Goal: Book appointment/travel/reservation

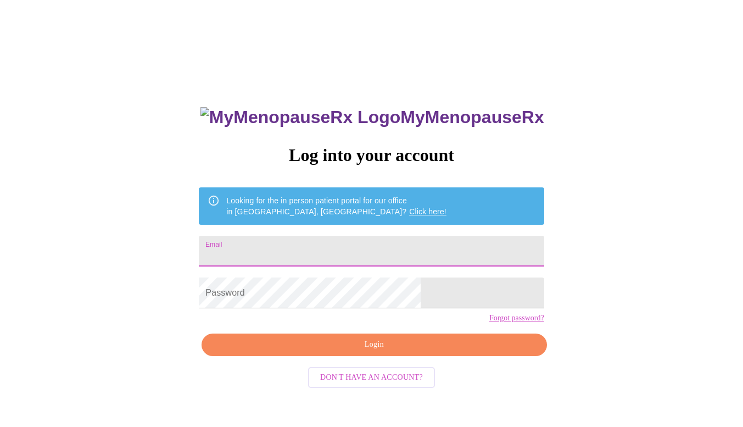
type input "efly74@gmail.com"
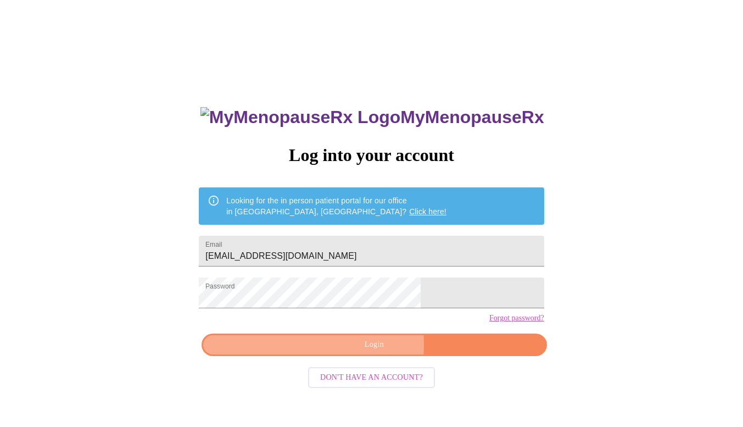
click at [325, 351] on span "Login" at bounding box center [373, 345] width 319 height 14
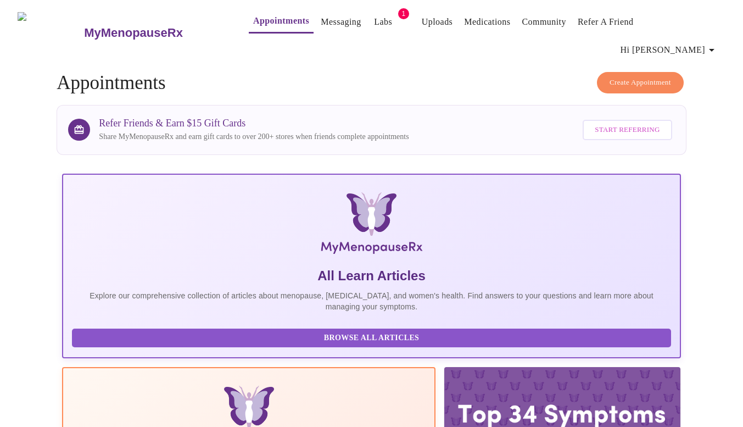
drag, startPoint x: 371, startPoint y: 20, endPoint x: 365, endPoint y: 25, distance: 8.2
click at [374, 25] on link "Labs" at bounding box center [383, 21] width 18 height 15
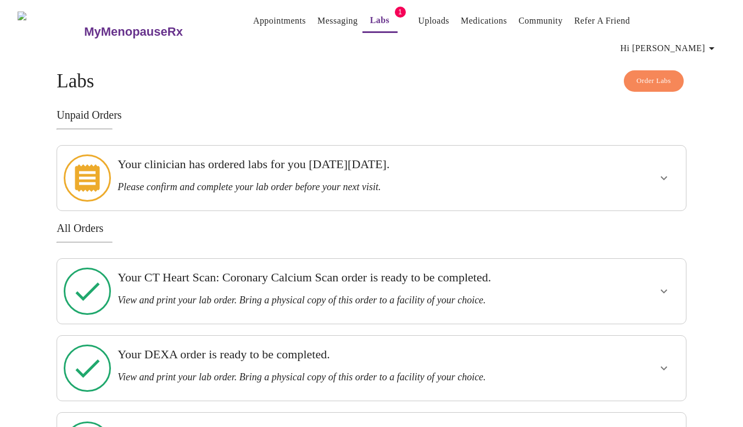
click at [278, 159] on div "Your clinician has ordered labs for you on Friday, April 11th. Please confirm a…" at bounding box center [340, 175] width 447 height 36
click at [659, 171] on icon "show more" at bounding box center [663, 177] width 13 height 13
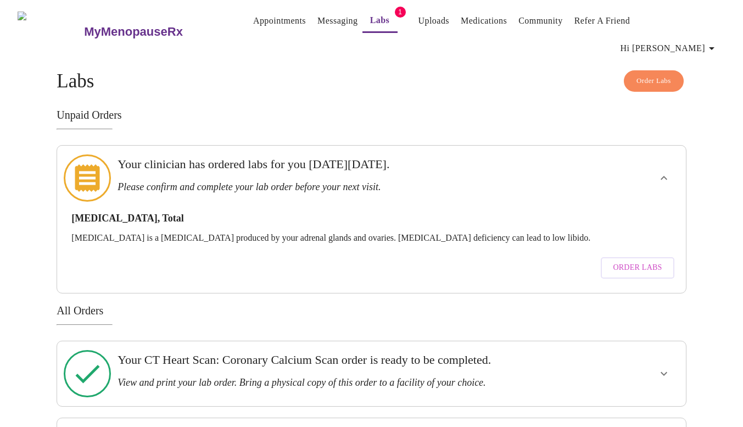
click at [638, 261] on span "Order Labs" at bounding box center [637, 268] width 49 height 14
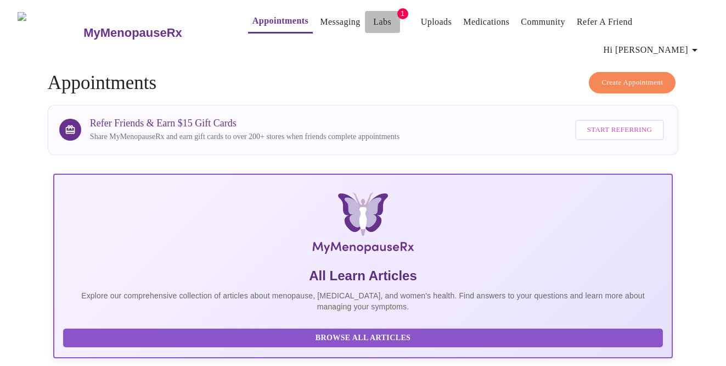
click at [373, 25] on link "Labs" at bounding box center [382, 21] width 18 height 15
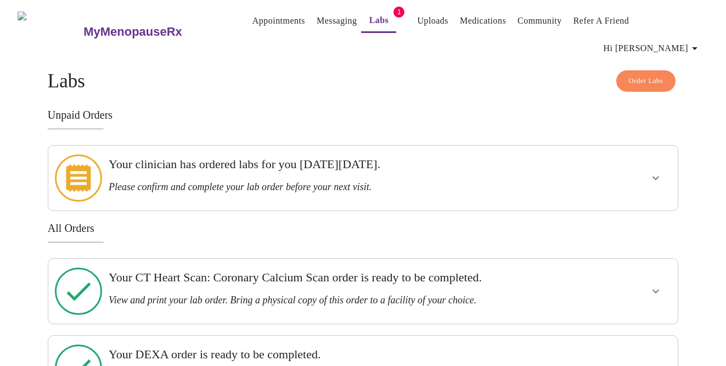
click at [649, 171] on icon "show more" at bounding box center [655, 177] width 13 height 13
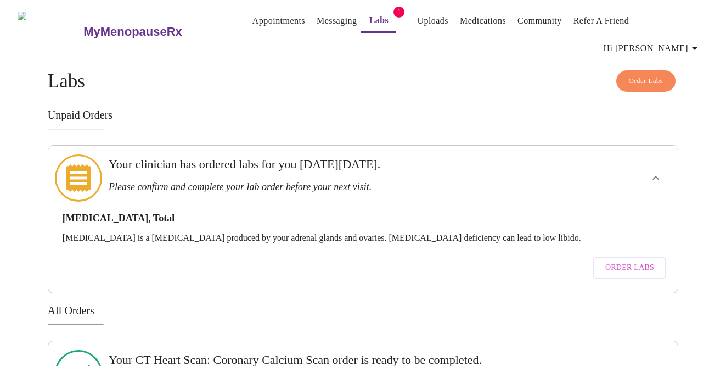
click at [615, 261] on span "Order Labs" at bounding box center [629, 268] width 49 height 14
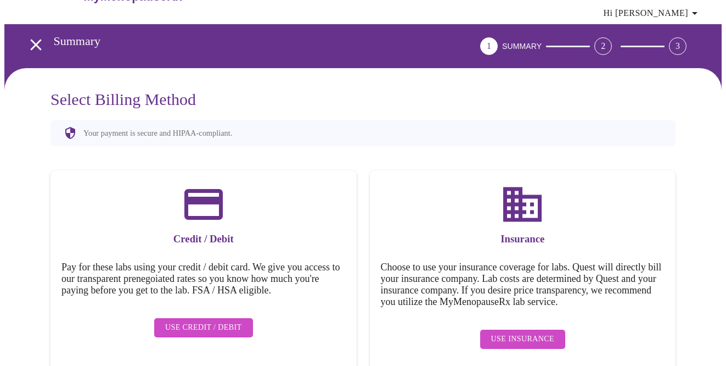
scroll to position [36, 0]
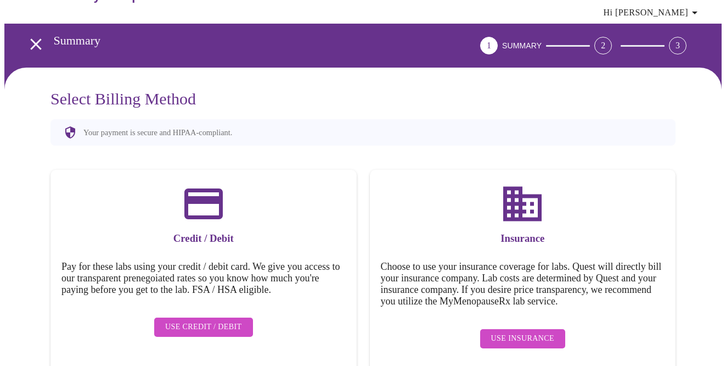
click at [529, 332] on span "Use Insurance" at bounding box center [522, 339] width 63 height 14
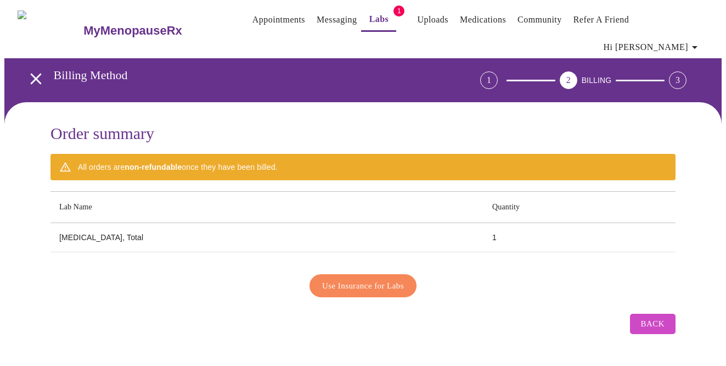
scroll to position [0, 0]
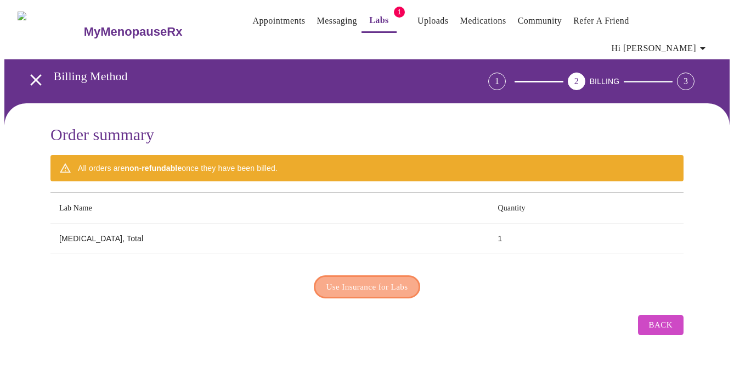
click at [357, 279] on span "Use Insurance for Labs" at bounding box center [368, 286] width 82 height 14
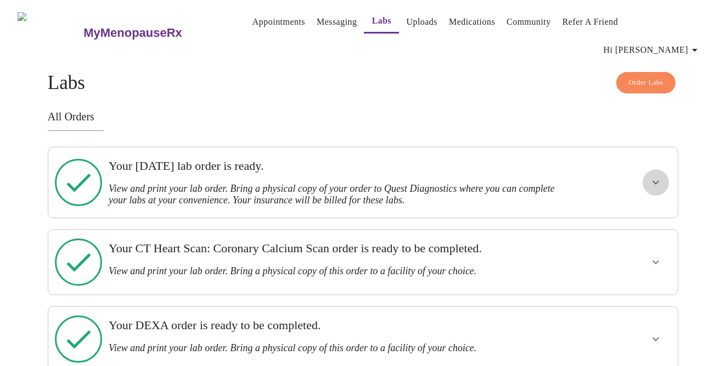
click at [657, 176] on icon "show more" at bounding box center [655, 182] width 13 height 13
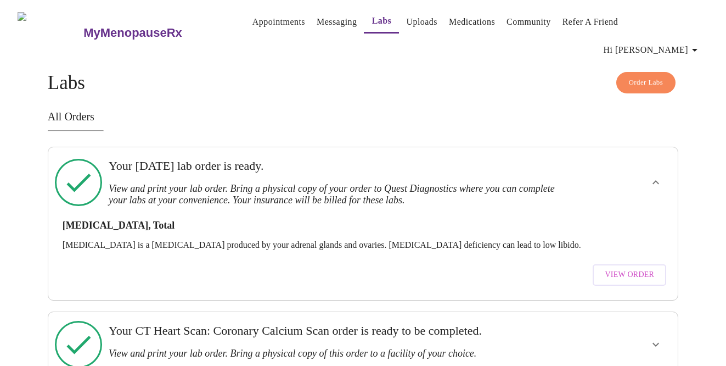
click at [642, 268] on span "View Order" at bounding box center [629, 275] width 49 height 14
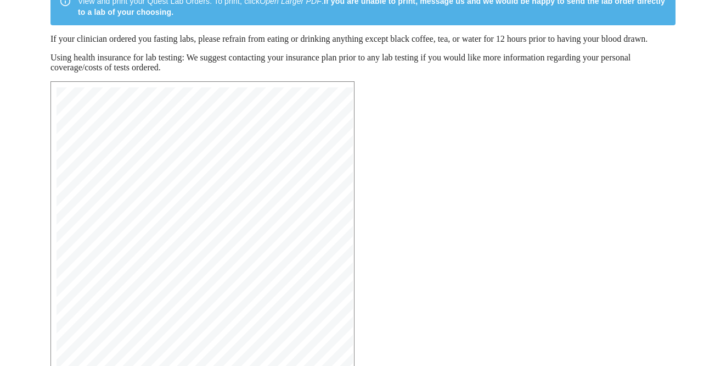
scroll to position [295, 0]
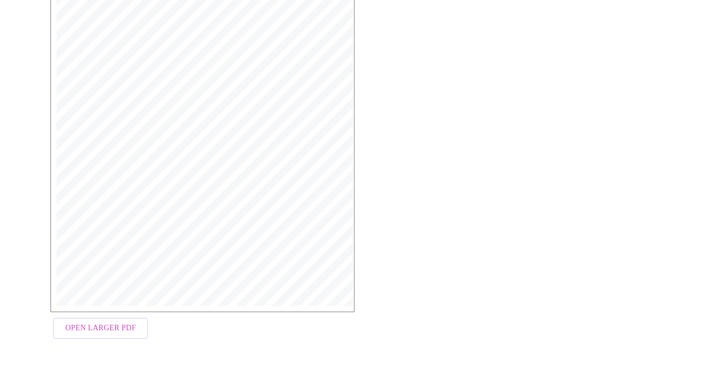
click at [114, 330] on span "Open Larger PDF" at bounding box center [100, 328] width 71 height 14
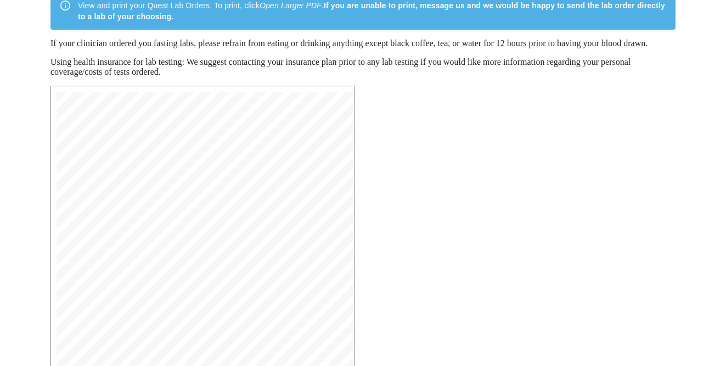
scroll to position [125, 0]
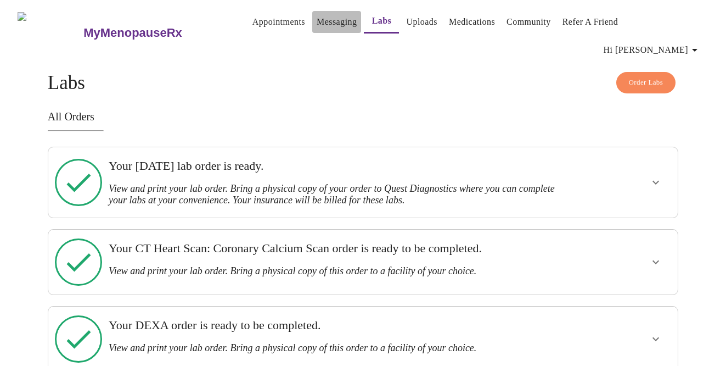
click at [317, 25] on link "Messaging" at bounding box center [337, 21] width 40 height 15
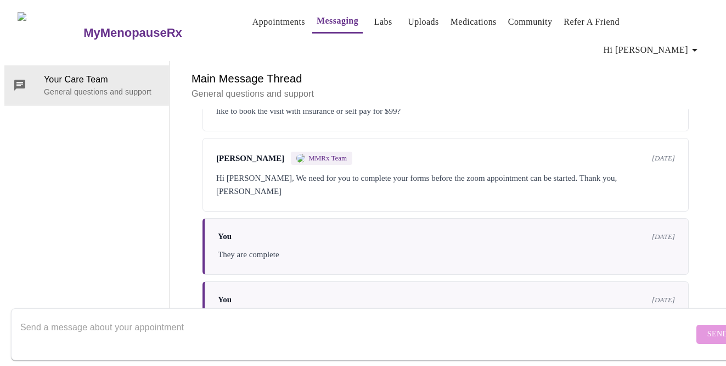
scroll to position [2218, 0]
click at [78, 316] on textarea "Send a message about your appointment" at bounding box center [357, 333] width 674 height 35
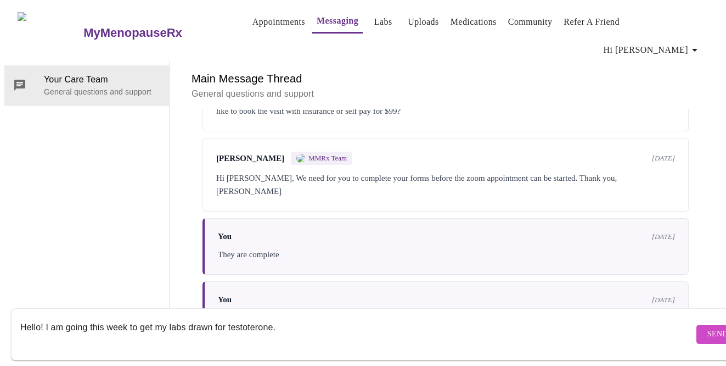
click at [259, 318] on textarea "Hello! I am going this week to get my labs drawn for testoterone." at bounding box center [357, 333] width 674 height 35
click at [287, 329] on textarea "Hello! I am going this week to get my labs drawn for testoterone." at bounding box center [357, 333] width 674 height 35
click at [265, 317] on textarea "Hello! I am going this week to get my labs drawn for testoterone." at bounding box center [357, 333] width 674 height 35
click at [263, 318] on textarea "Hello! I am going this week to get my labs drawn for testoterone." at bounding box center [357, 333] width 674 height 35
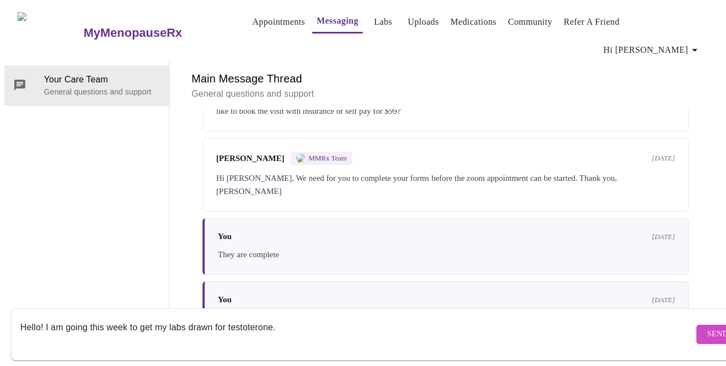
click at [263, 318] on textarea "Hello! I am going this week to get my labs drawn for testoterone." at bounding box center [357, 333] width 674 height 35
click at [350, 316] on textarea "Hello! I am going this week to get my labs drawn for testosterone." at bounding box center [357, 333] width 674 height 35
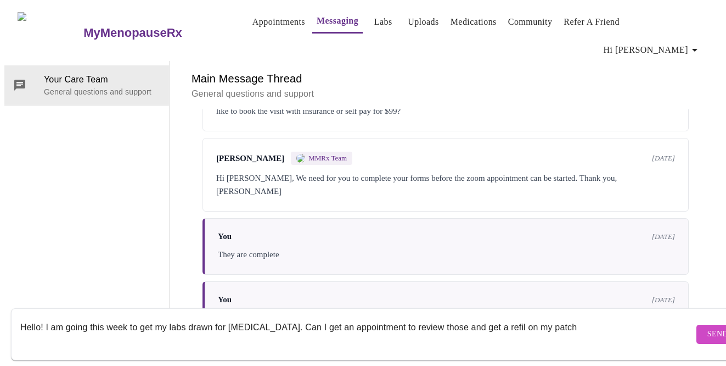
click at [501, 316] on textarea "Hello! I am going this week to get my labs drawn for testosterone. Can I get an…" at bounding box center [357, 333] width 674 height 35
click at [580, 318] on textarea "Hello! I am going this week to get my labs drawn for testosterone. Can I get an…" at bounding box center [357, 333] width 674 height 35
type textarea "Hello! I am going this week to get my labs drawn for testosterone. Can I get an…"
click at [708, 327] on span "Send" at bounding box center [718, 334] width 21 height 14
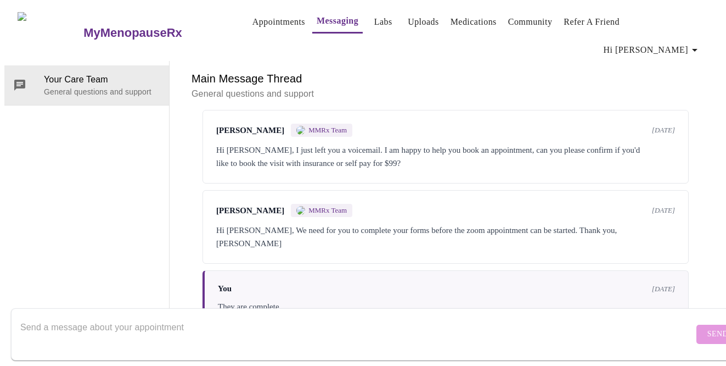
scroll to position [2138, 0]
click at [37, 124] on div "Your Care Team General questions and support" at bounding box center [86, 199] width 165 height 277
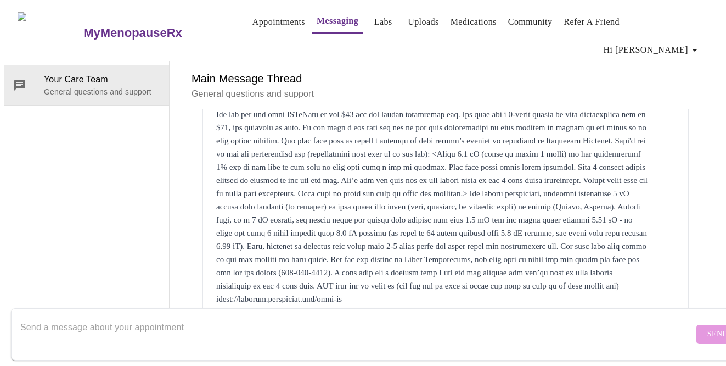
scroll to position [1184, 0]
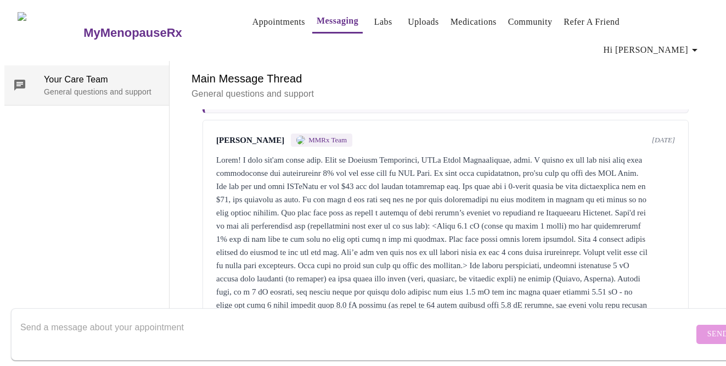
click at [45, 73] on span "Your Care Team" at bounding box center [102, 79] width 116 height 13
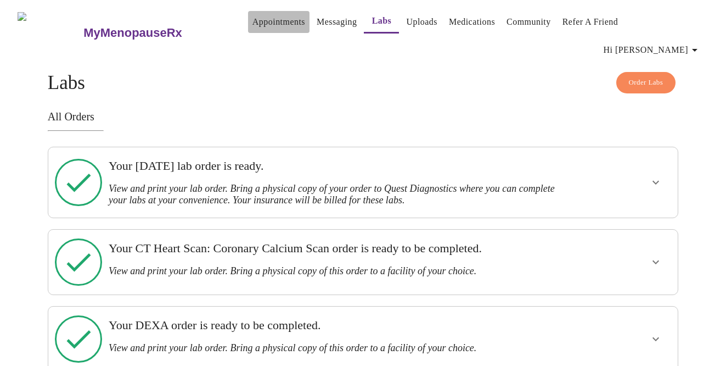
click at [266, 16] on link "Appointments" at bounding box center [279, 21] width 53 height 15
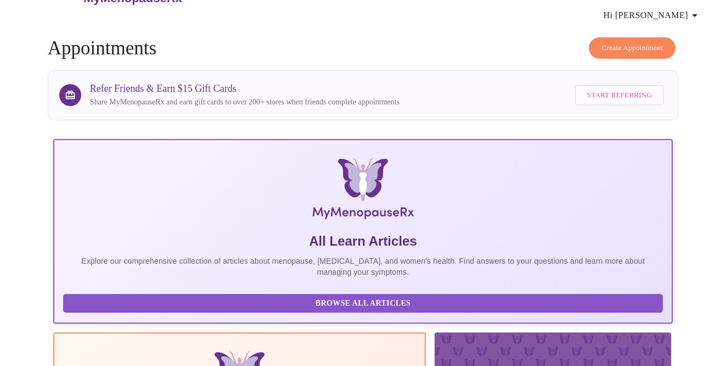
scroll to position [34, 0]
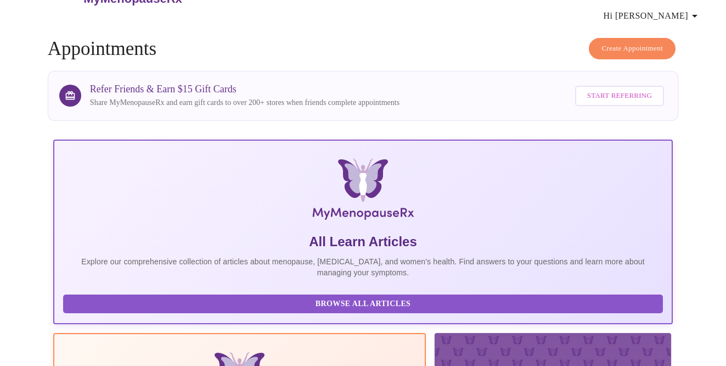
click at [626, 42] on span "Create Appointment" at bounding box center [632, 48] width 61 height 13
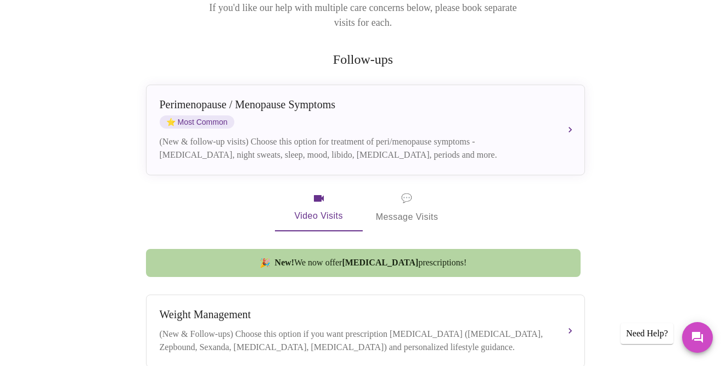
scroll to position [188, 0]
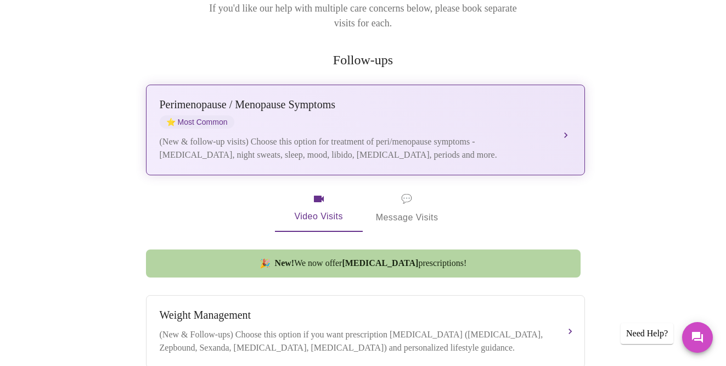
click at [311, 135] on div "(New & follow-up visits) Choose this option for treatment of peri/menopause sym…" at bounding box center [355, 148] width 390 height 26
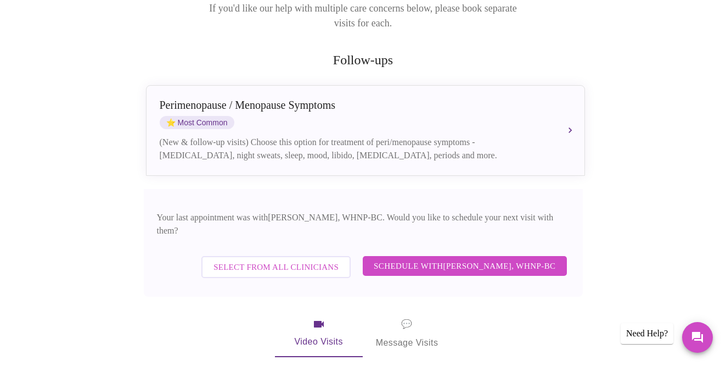
click at [421, 259] on span "Schedule with Meghan Matz, WHNP-BC" at bounding box center [465, 266] width 182 height 14
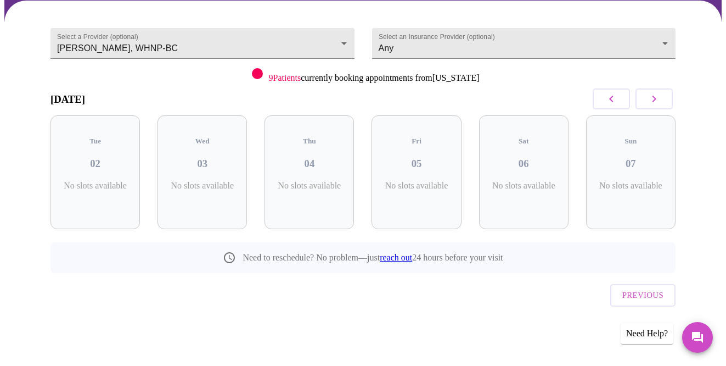
scroll to position [66, 0]
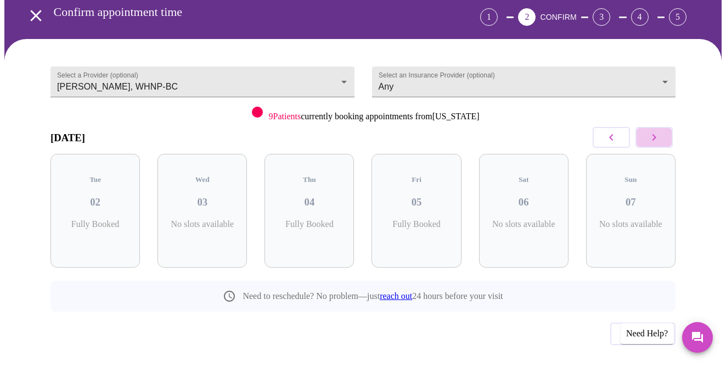
click at [666, 127] on button "button" at bounding box center [654, 137] width 37 height 21
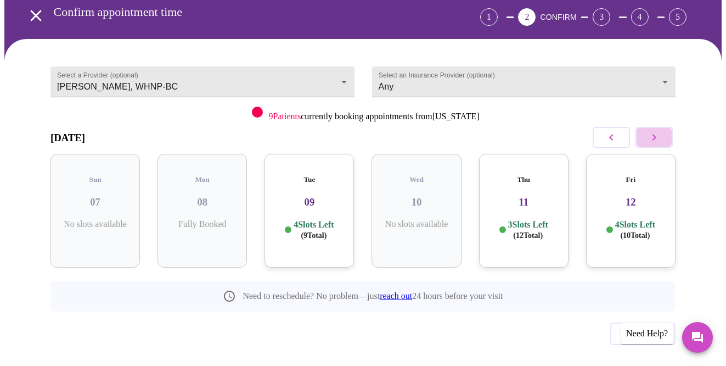
click at [666, 127] on button "button" at bounding box center [654, 137] width 37 height 21
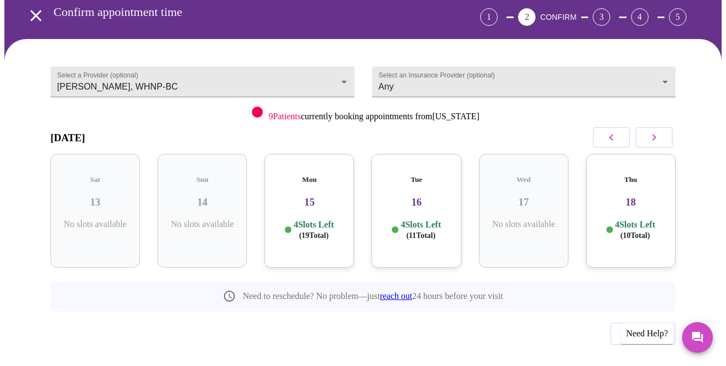
click at [328, 188] on div "Mon 15 4 Slots Left ( 19 Total)" at bounding box center [309, 211] width 89 height 114
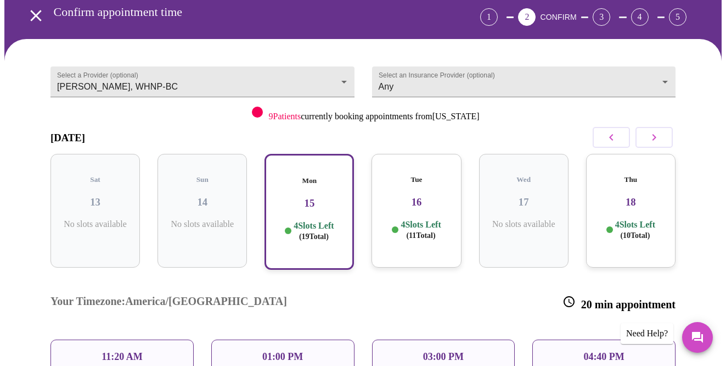
click at [135, 351] on p "11:20 AM" at bounding box center [122, 357] width 41 height 12
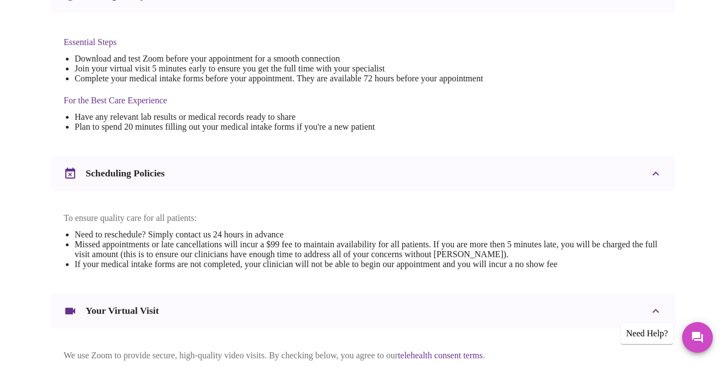
scroll to position [371, 0]
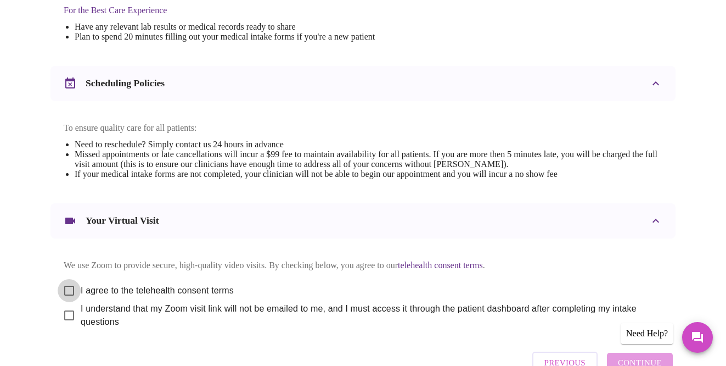
click at [69, 279] on input "I agree to the telehealth consent terms" at bounding box center [69, 290] width 23 height 23
checkbox input "true"
click at [61, 304] on input "I understand that my Zoom visit link will not be emailed to me, and I must acce…" at bounding box center [69, 315] width 23 height 23
checkbox input "true"
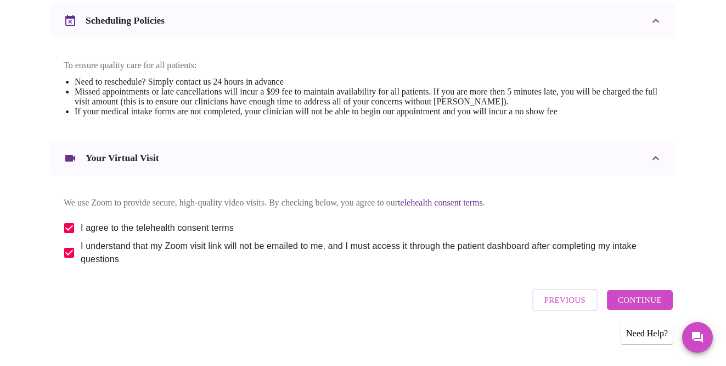
click at [629, 301] on span "Continue" at bounding box center [640, 300] width 44 height 14
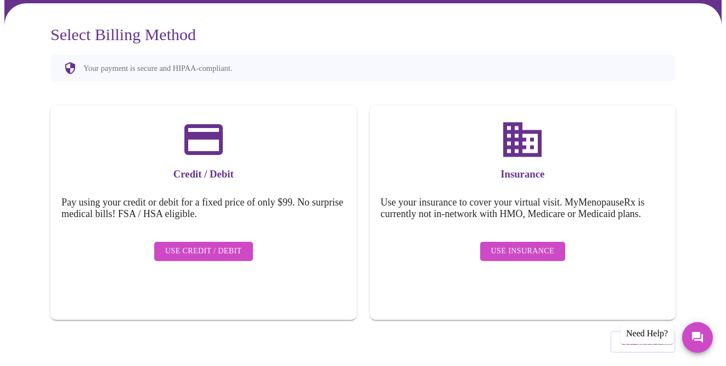
click at [529, 244] on span "Use Insurance" at bounding box center [522, 251] width 63 height 14
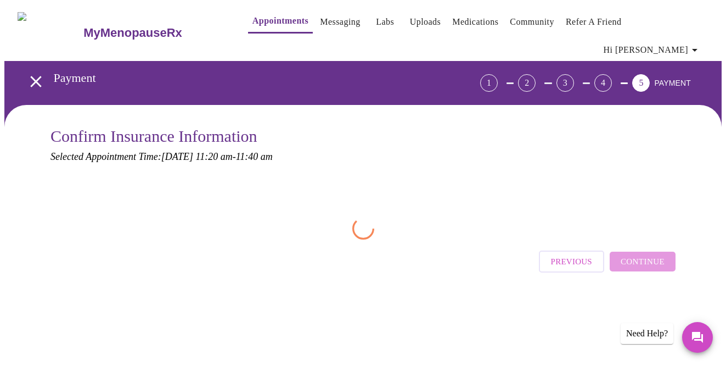
scroll to position [0, 0]
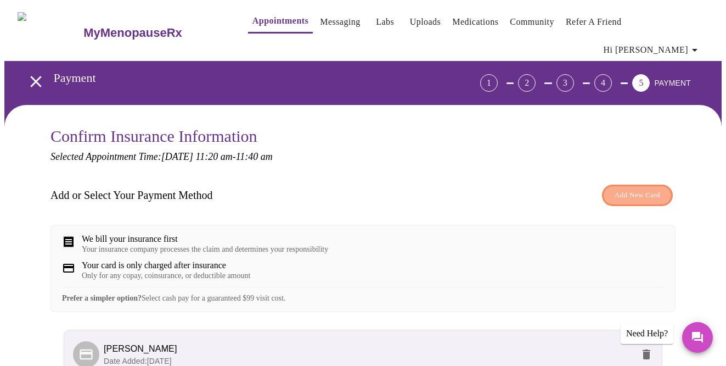
drag, startPoint x: 635, startPoint y: 172, endPoint x: 636, endPoint y: 178, distance: 5.6
click at [636, 189] on span "Add New Card" at bounding box center [638, 195] width 46 height 13
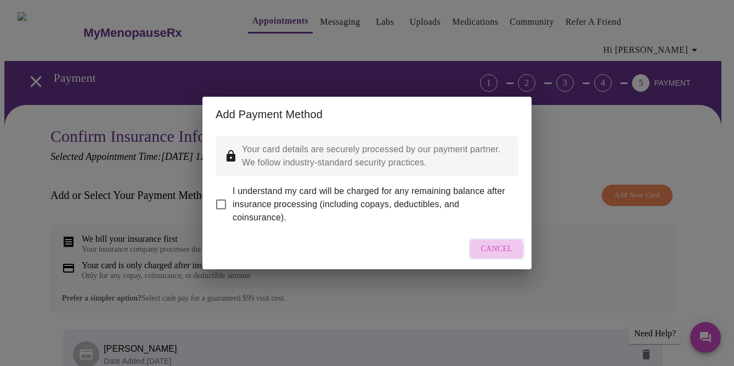
click at [490, 256] on span "Cancel" at bounding box center [497, 249] width 32 height 14
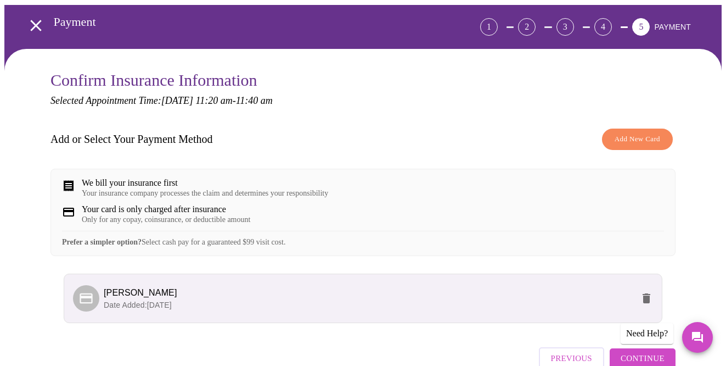
scroll to position [71, 0]
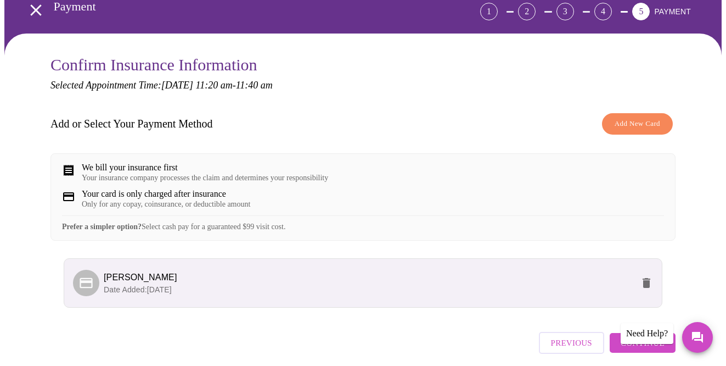
click at [215, 162] on div "We bill your insurance first" at bounding box center [205, 167] width 246 height 10
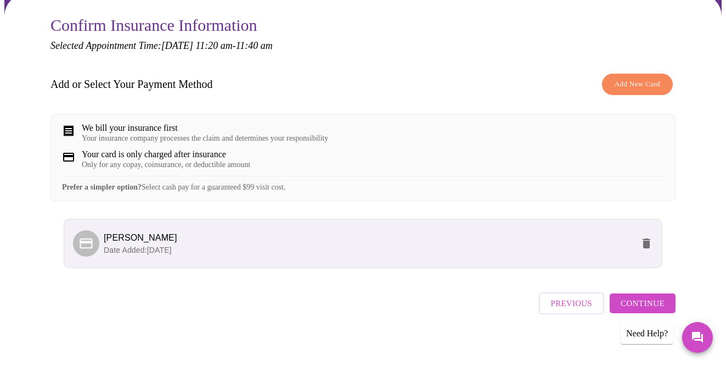
scroll to position [108, 0]
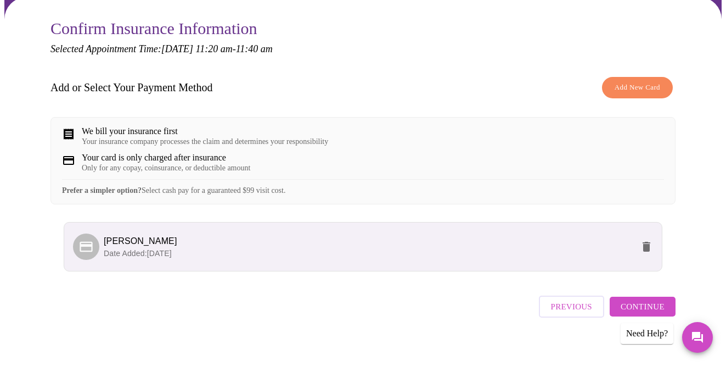
click at [117, 248] on p "Date Added: 01-14-2025" at bounding box center [369, 253] width 530 height 11
click at [80, 248] on icon at bounding box center [86, 246] width 13 height 10
click at [653, 301] on span "Continue" at bounding box center [643, 306] width 44 height 14
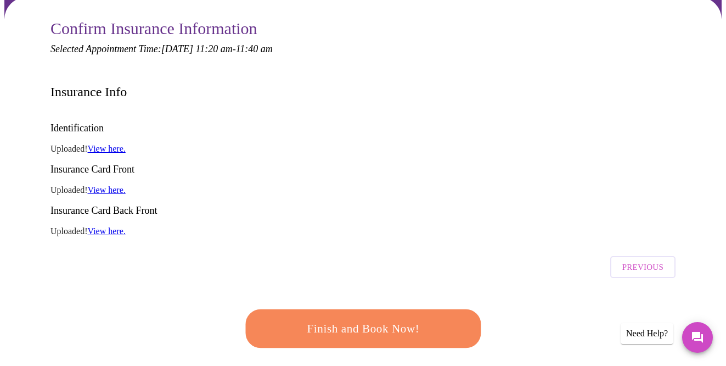
click at [109, 185] on link "View here." at bounding box center [107, 189] width 38 height 9
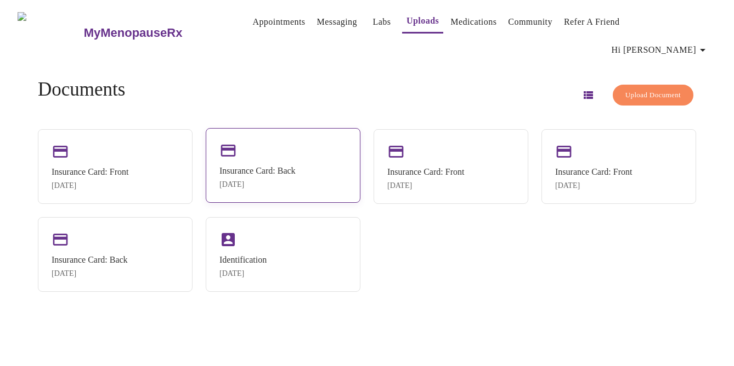
click at [240, 180] on div "Insurance Card: Back Jun 10, 2025" at bounding box center [283, 165] width 155 height 75
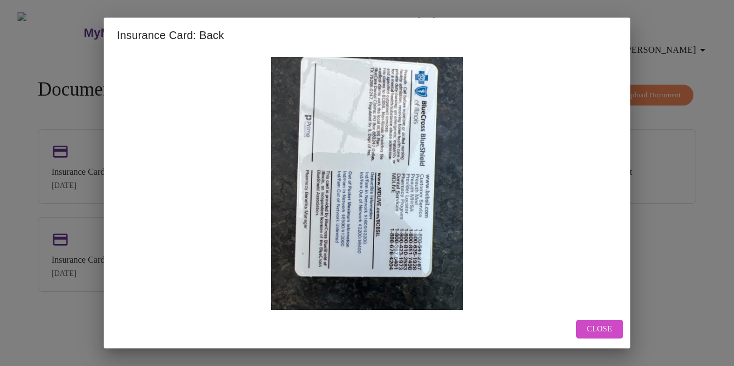
click at [607, 324] on span "Close" at bounding box center [599, 329] width 25 height 14
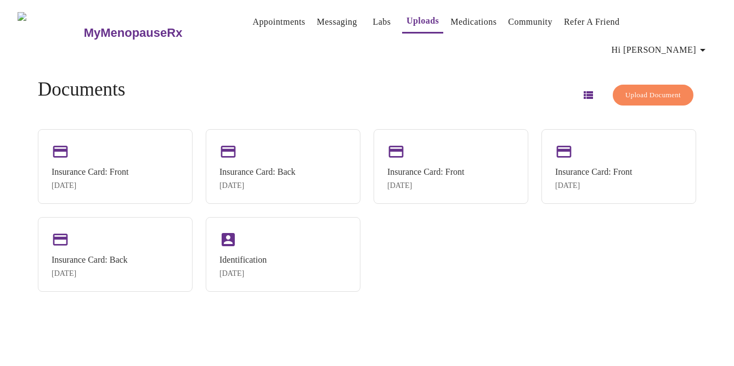
click at [649, 89] on span "Upload Document" at bounding box center [653, 95] width 55 height 13
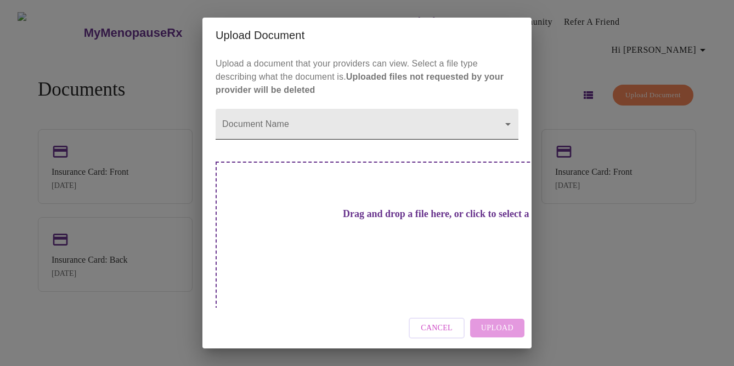
click at [445, 148] on body "MyMenopauseRx Appointments Messaging Labs Uploads Medications Community Refer a…" at bounding box center [367, 187] width 726 height 366
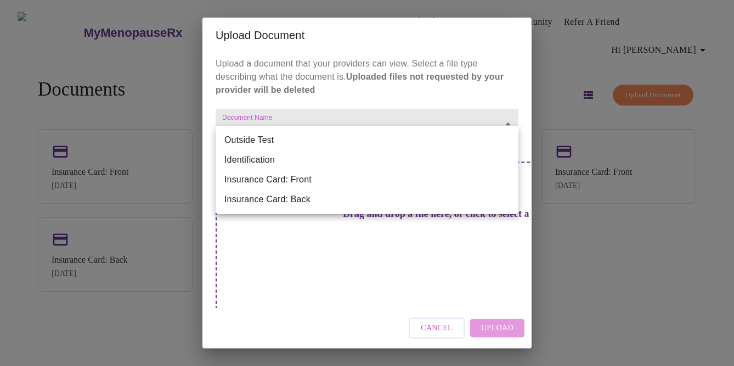
click at [402, 183] on li "Insurance Card: Front" at bounding box center [367, 180] width 303 height 20
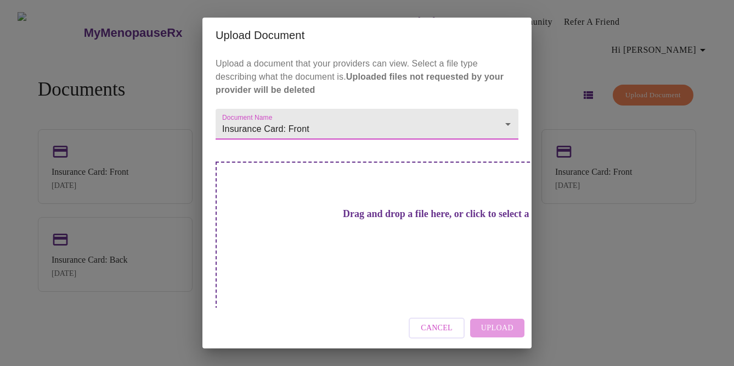
click at [500, 314] on div "Cancel Upload" at bounding box center [367, 327] width 329 height 41
click at [356, 239] on div "Drag and drop a file here, or click to select a file" at bounding box center [444, 235] width 457 height 148
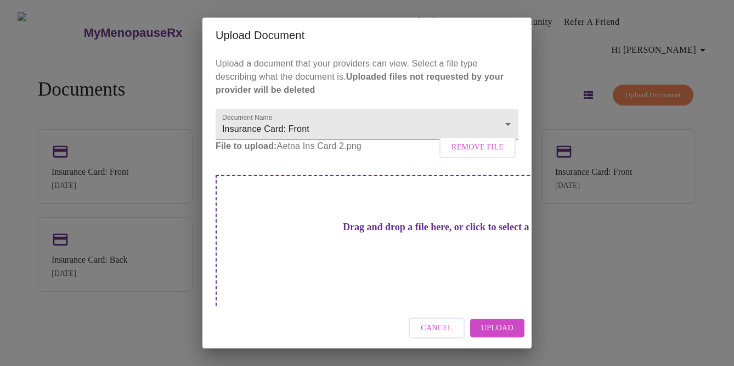
click at [504, 328] on span "Upload" at bounding box center [497, 328] width 32 height 14
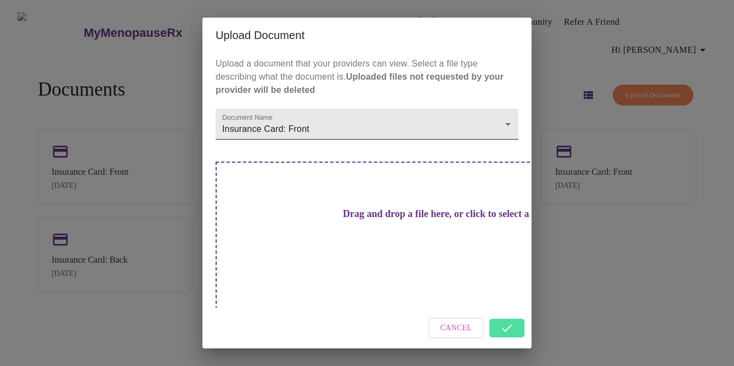
click at [354, 141] on body "MyMenopauseRx Appointments Messaging Labs Uploads Medications Community Refer a…" at bounding box center [367, 187] width 726 height 366
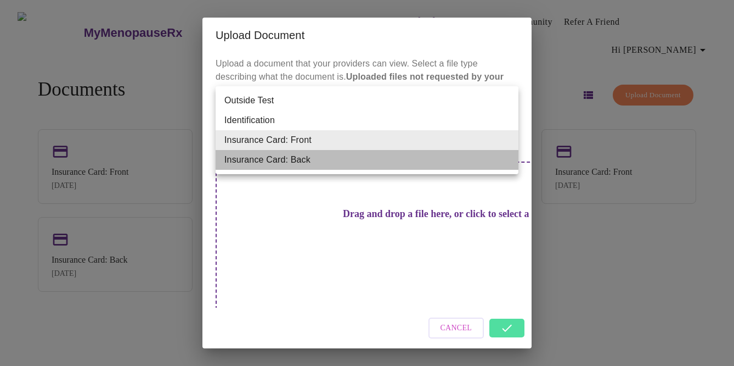
click at [341, 160] on li "Insurance Card: Back" at bounding box center [367, 160] width 303 height 20
type input "Insurance Card: Back"
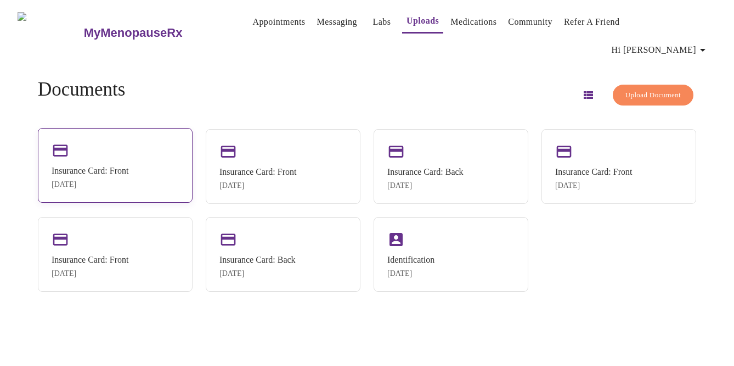
click at [131, 132] on div "Insurance Card: Front Sep 2, 2025" at bounding box center [115, 165] width 155 height 75
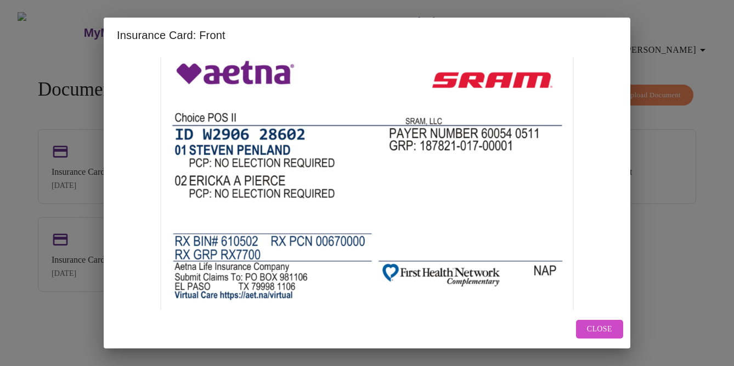
click at [608, 326] on span "Close" at bounding box center [599, 329] width 25 height 14
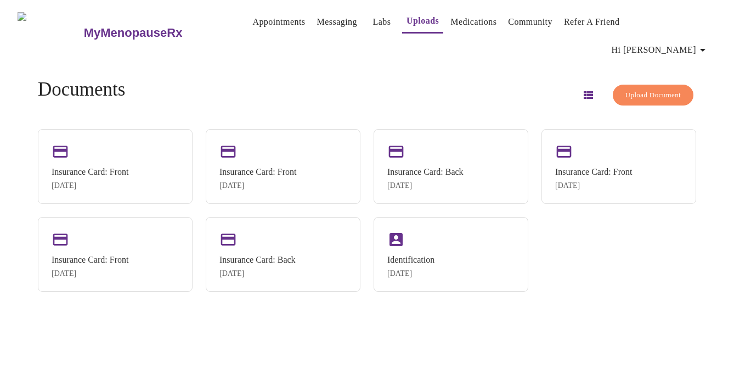
click at [629, 89] on span "Upload Document" at bounding box center [653, 95] width 55 height 13
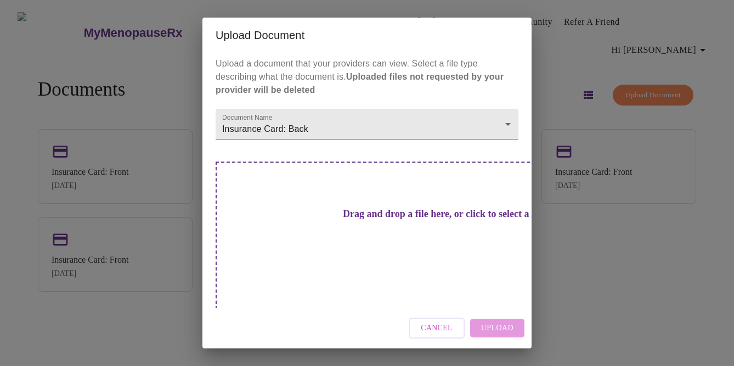
click at [367, 220] on h3 "Drag and drop a file here, or click to select a file" at bounding box center [444, 214] width 303 height 12
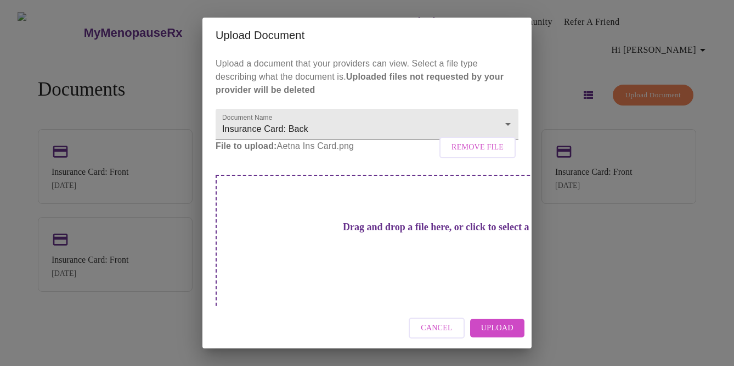
click at [501, 326] on span "Upload" at bounding box center [497, 328] width 32 height 14
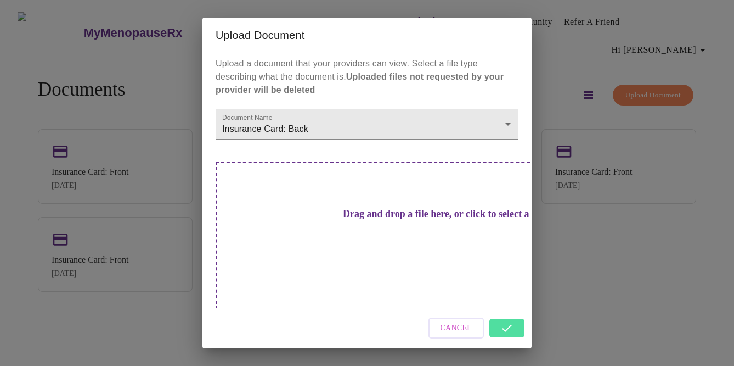
click at [501, 317] on div "Cancel" at bounding box center [367, 327] width 329 height 41
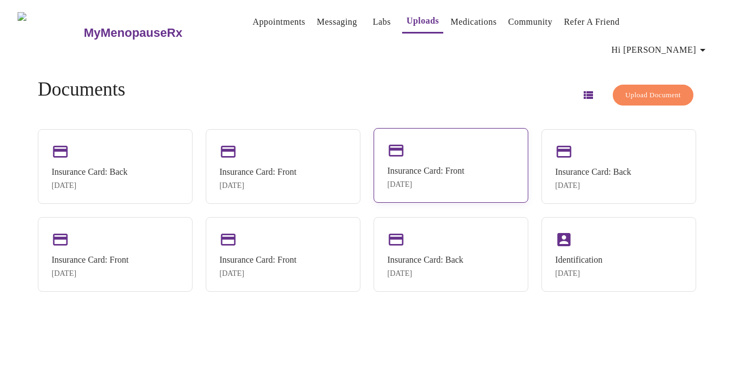
click at [426, 139] on div "Insurance Card: Front Jun 10, 2025" at bounding box center [451, 165] width 155 height 75
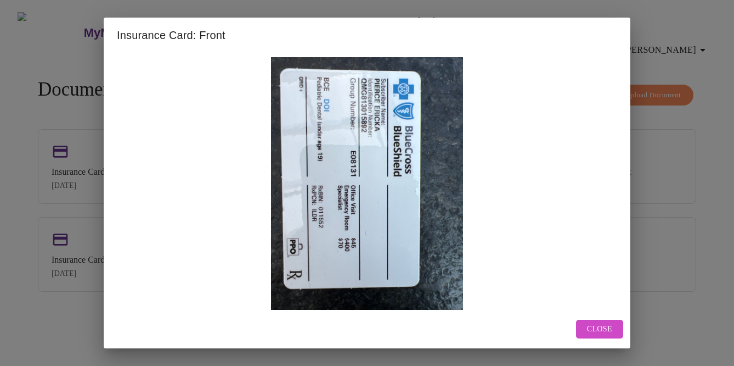
click at [599, 327] on span "Close" at bounding box center [599, 329] width 25 height 14
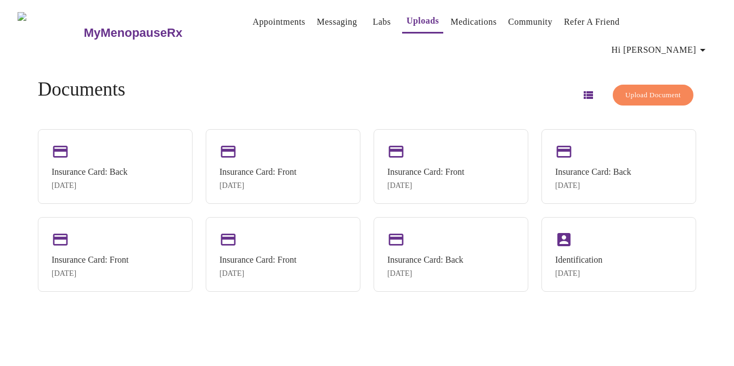
drag, startPoint x: 454, startPoint y: 139, endPoint x: 315, endPoint y: 318, distance: 227.0
click at [315, 318] on div "MyMenopauseRx Appointments Messaging Labs Uploads Medications Community Refer a…" at bounding box center [367, 187] width 726 height 366
click at [253, 26] on link "Appointments" at bounding box center [279, 21] width 53 height 15
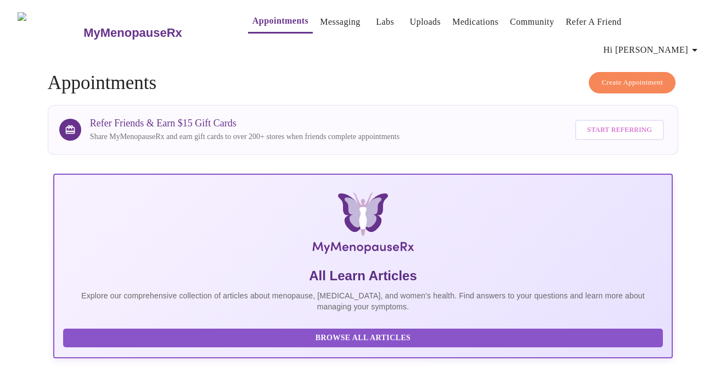
click at [603, 76] on span "Create Appointment" at bounding box center [632, 82] width 61 height 13
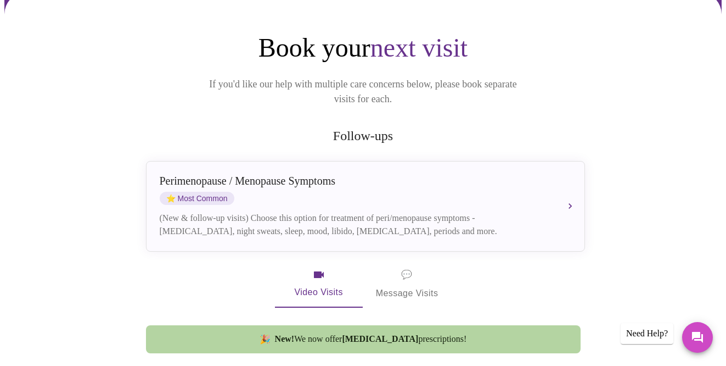
scroll to position [100, 0]
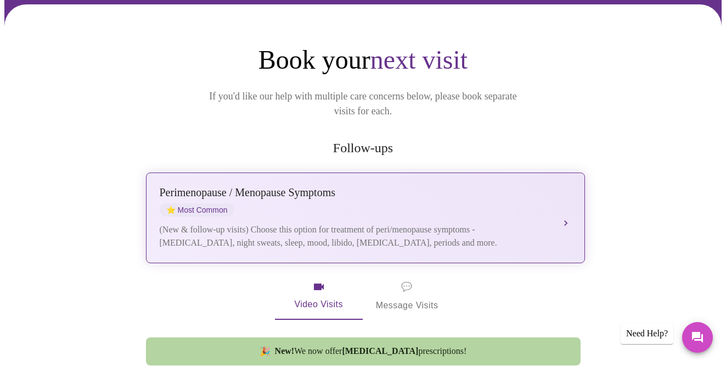
click at [349, 223] on div "(New & follow-up visits) Choose this option for treatment of peri/menopause sym…" at bounding box center [355, 236] width 390 height 26
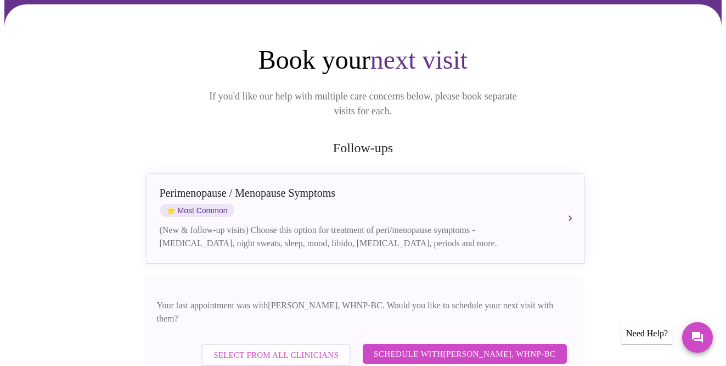
click at [423, 346] on span "Schedule with Meghan Matz, WHNP-BC" at bounding box center [465, 353] width 182 height 14
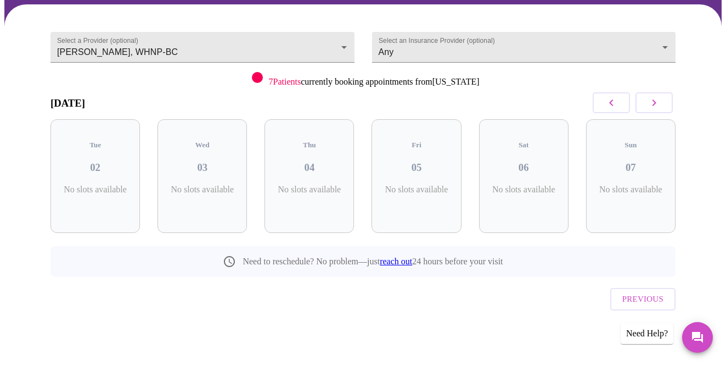
scroll to position [66, 0]
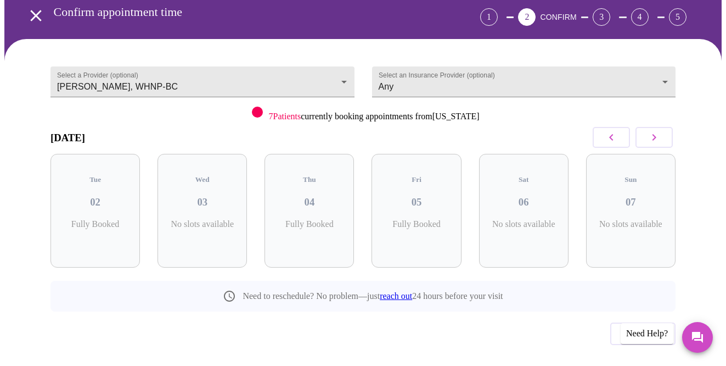
click at [651, 127] on button "button" at bounding box center [654, 137] width 37 height 21
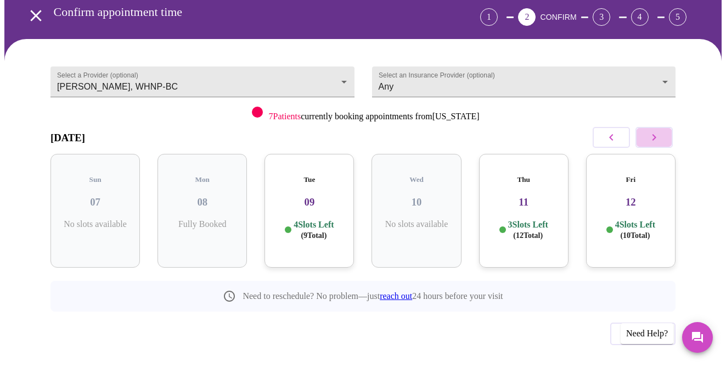
click at [652, 127] on button "button" at bounding box center [654, 137] width 37 height 21
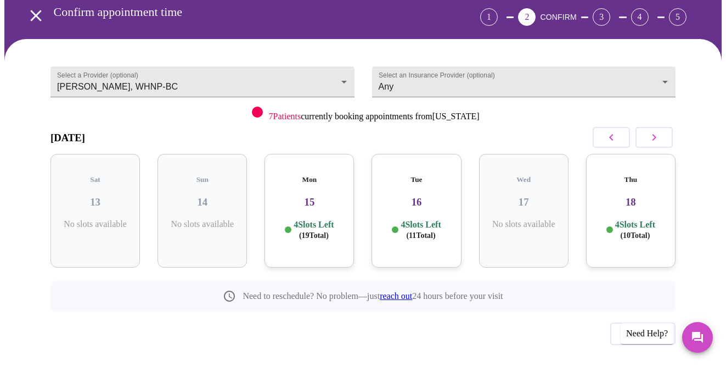
click at [316, 189] on div "Mon 15 4 Slots Left ( 19 Total)" at bounding box center [309, 211] width 89 height 114
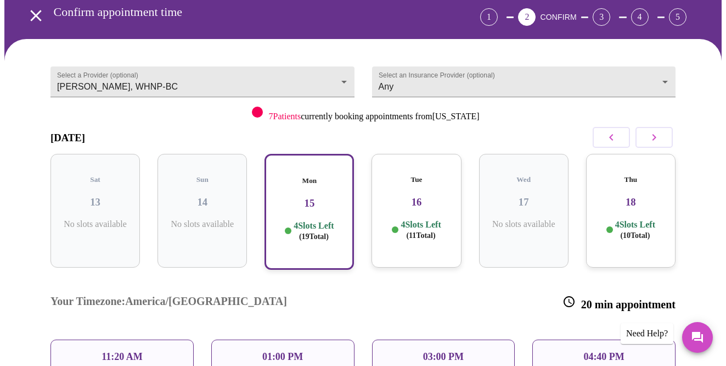
click at [135, 351] on p "11:20 AM" at bounding box center [122, 357] width 41 height 12
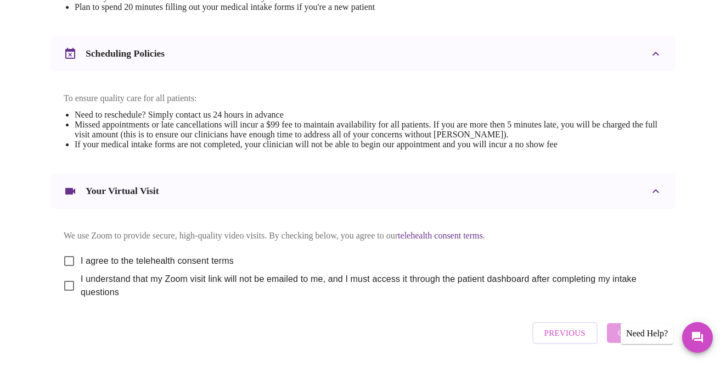
scroll to position [392, 0]
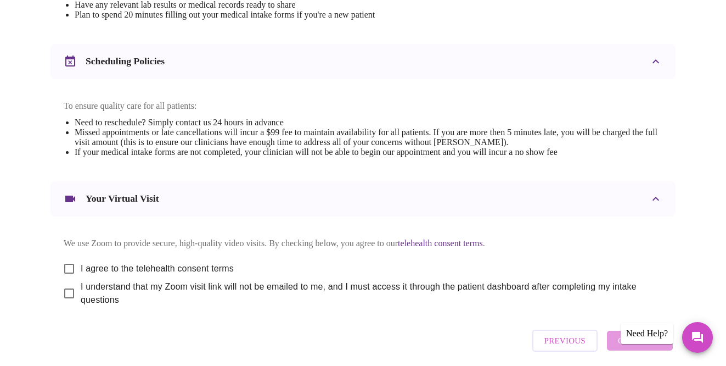
click at [65, 260] on input "I agree to the telehealth consent terms" at bounding box center [69, 268] width 23 height 23
checkbox input "true"
click at [70, 291] on input "I understand that my Zoom visit link will not be emailed to me, and I must acce…" at bounding box center [69, 293] width 23 height 23
checkbox input "true"
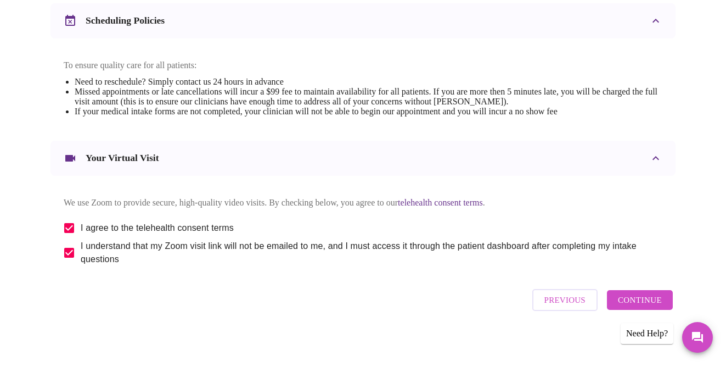
click at [643, 300] on span "Continue" at bounding box center [640, 300] width 44 height 14
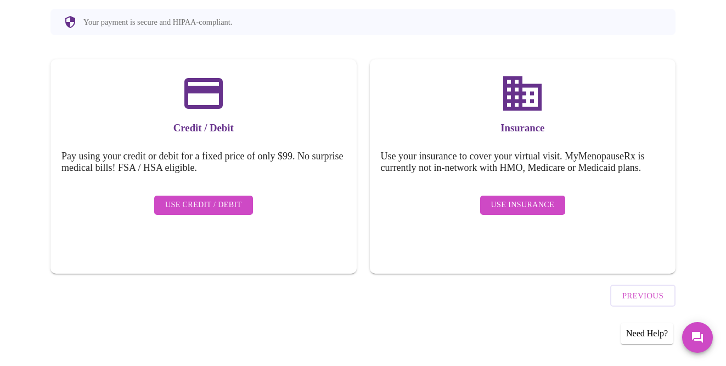
scroll to position [102, 0]
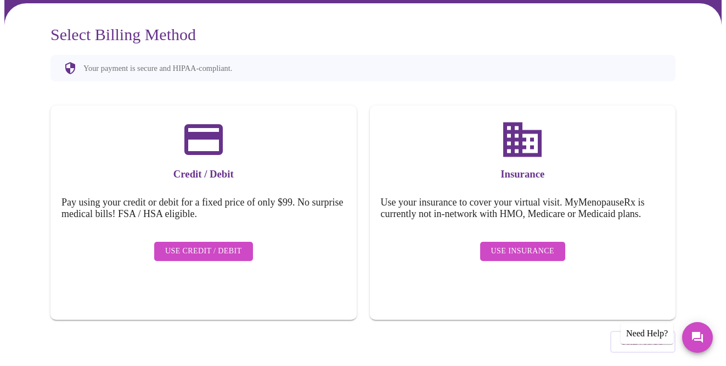
click at [537, 244] on span "Use Insurance" at bounding box center [522, 251] width 63 height 14
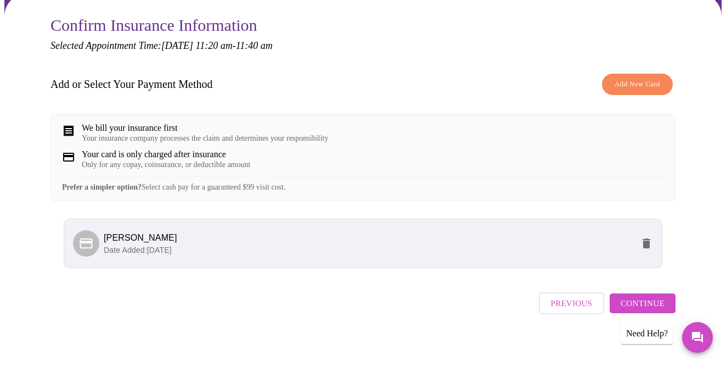
scroll to position [110, 0]
click at [634, 296] on span "Continue" at bounding box center [643, 303] width 44 height 14
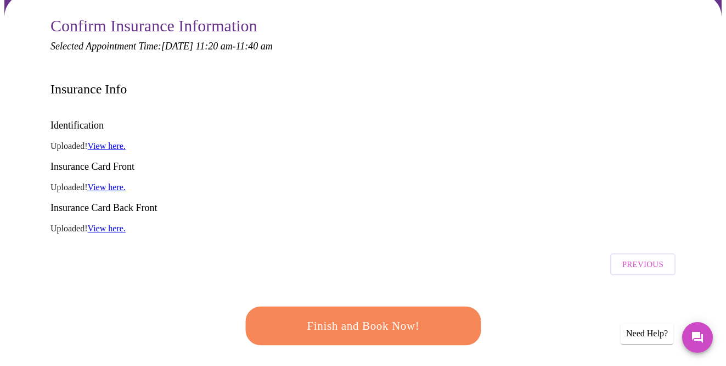
click at [104, 141] on link "View here." at bounding box center [107, 145] width 38 height 9
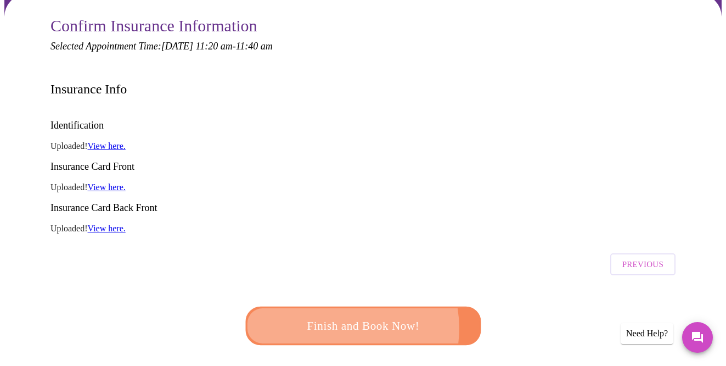
click at [335, 316] on span "Finish and Book Now!" at bounding box center [363, 326] width 203 height 20
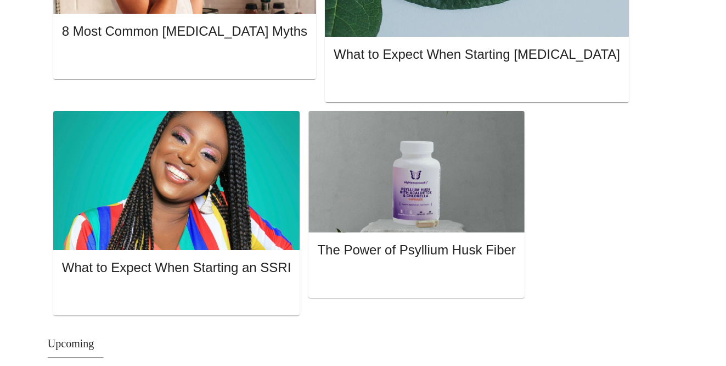
scroll to position [678, 0]
